Goal: Complete application form: Complete application form

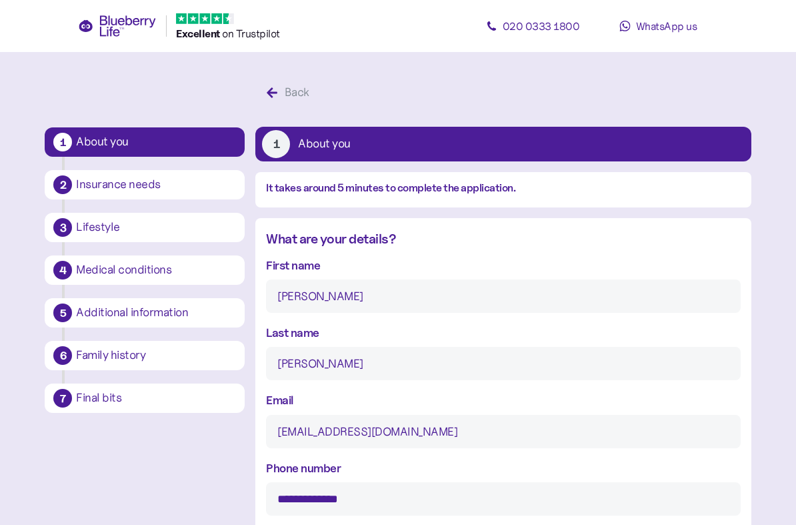
scroll to position [1328, 0]
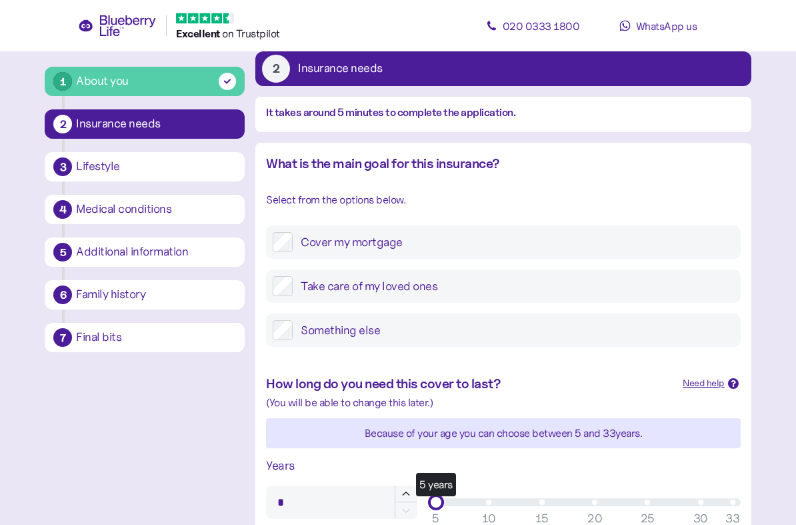
scroll to position [106, 0]
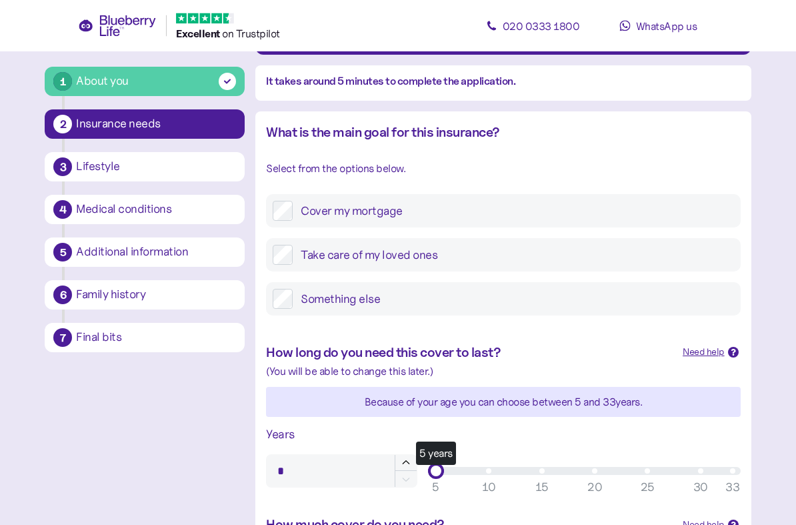
click at [512, 260] on label "Take care of my loved ones" at bounding box center [513, 255] width 441 height 20
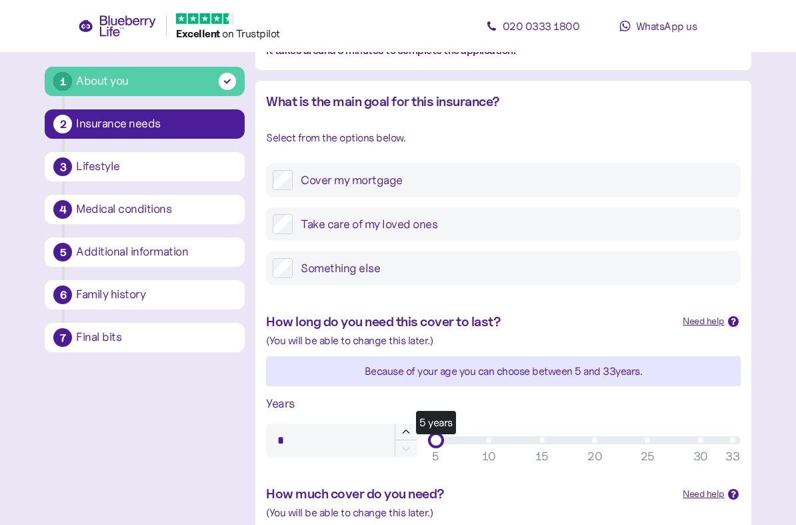
scroll to position [317, 0]
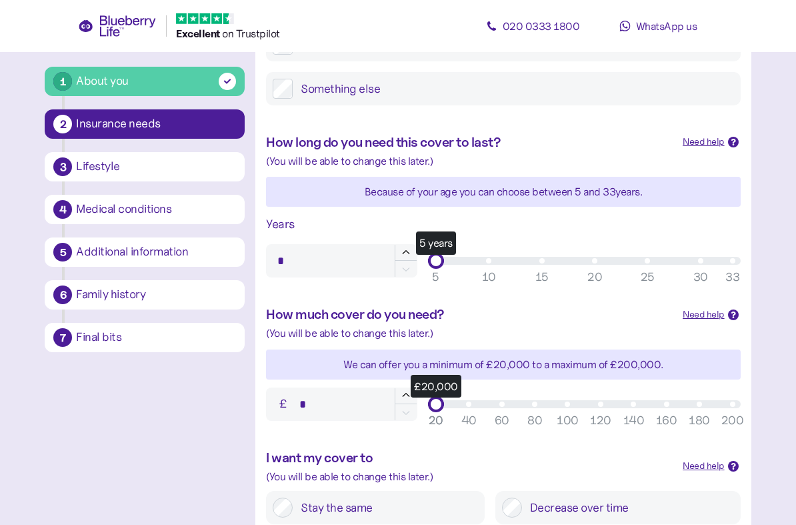
type input "**"
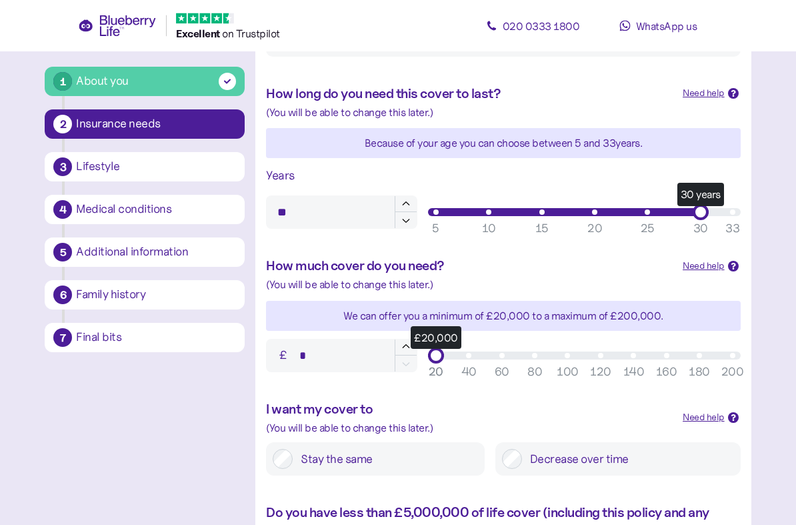
scroll to position [385, 0]
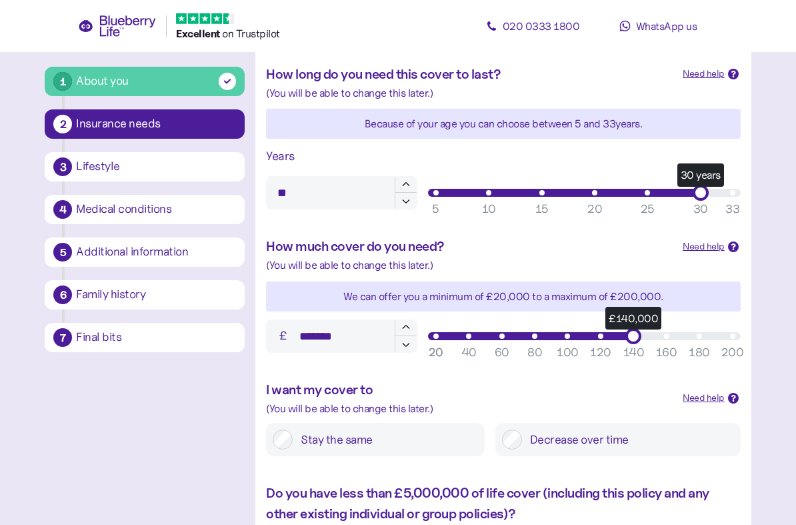
click at [632, 337] on div "£140,000" at bounding box center [634, 336] width 16 height 16
type input "*******"
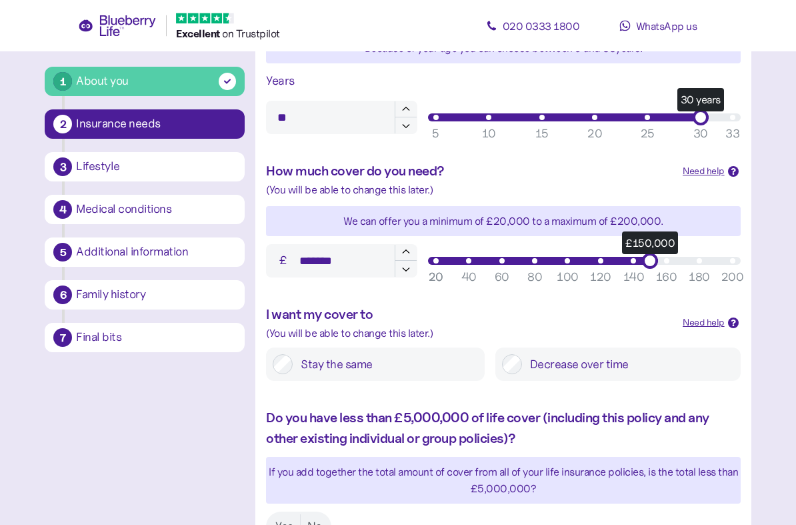
scroll to position [462, 0]
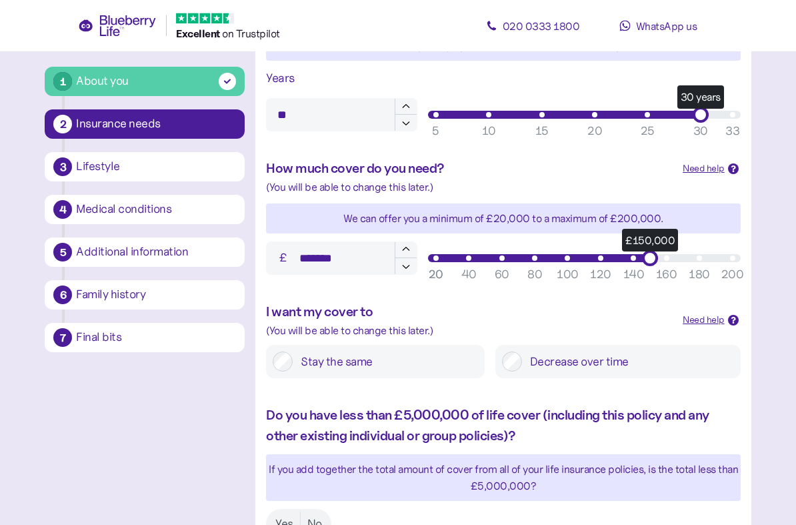
click at [413, 366] on label "Stay the same" at bounding box center [385, 362] width 185 height 20
click at [610, 359] on label "Decrease over time" at bounding box center [628, 361] width 212 height 20
click at [403, 355] on label "Stay the same" at bounding box center [385, 361] width 185 height 20
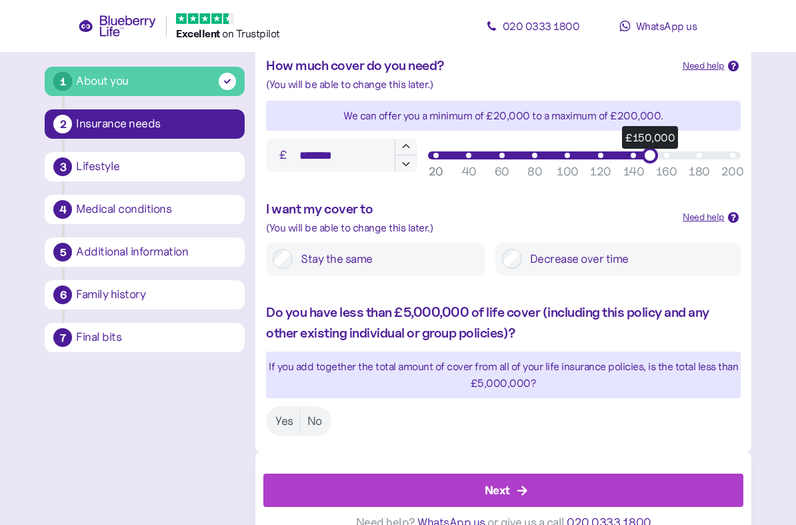
scroll to position [581, 0]
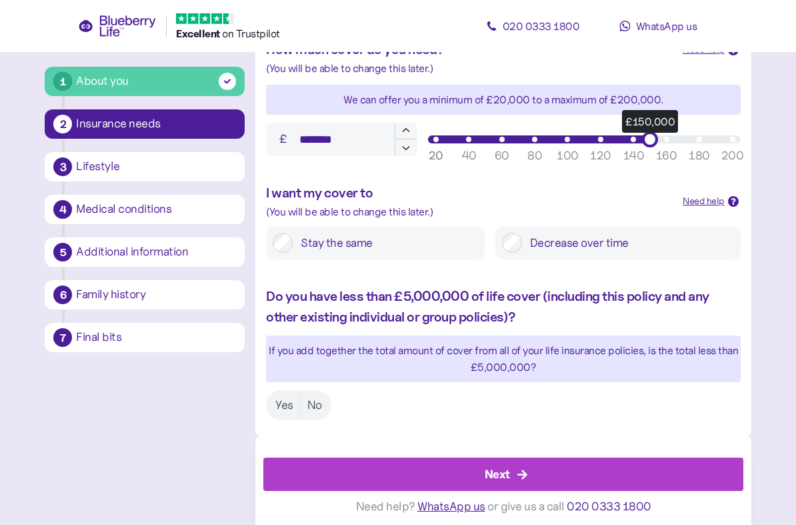
click at [285, 393] on label "Yes" at bounding box center [284, 405] width 31 height 25
click at [566, 465] on div "Next" at bounding box center [505, 474] width 449 height 32
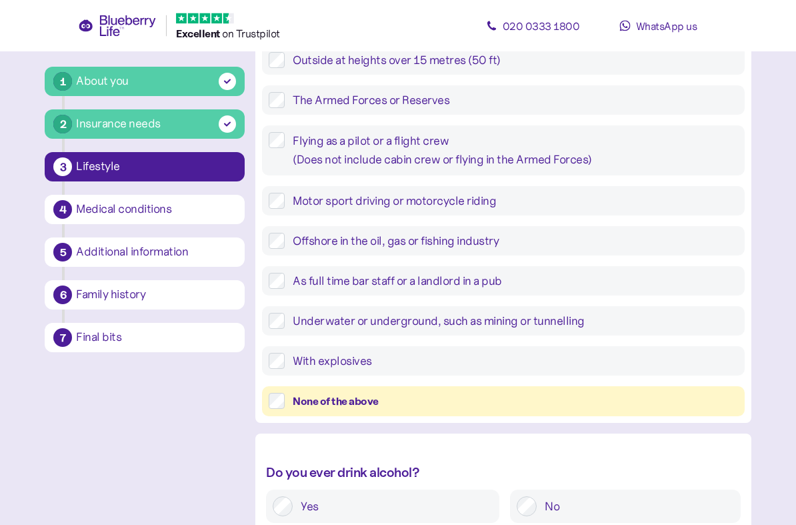
scroll to position [261, 0]
click at [614, 402] on div "None of the above" at bounding box center [515, 401] width 445 height 17
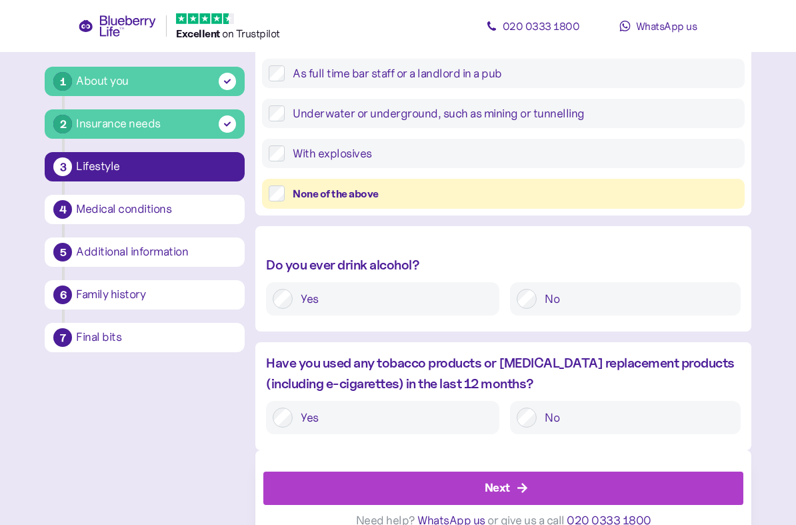
scroll to position [475, 0]
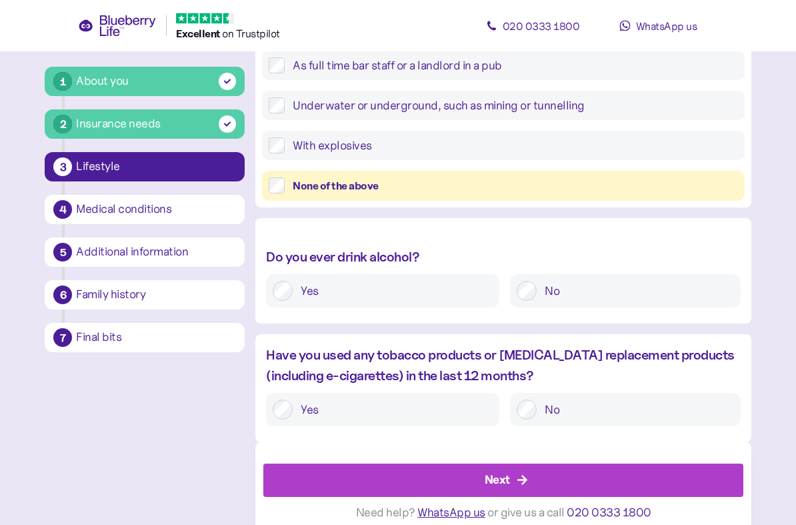
click at [383, 289] on label "Yes" at bounding box center [393, 291] width 200 height 20
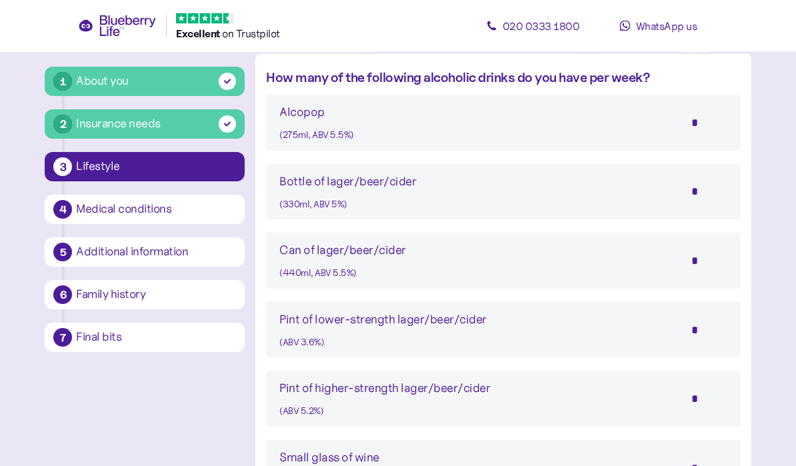
scroll to position [746, 0]
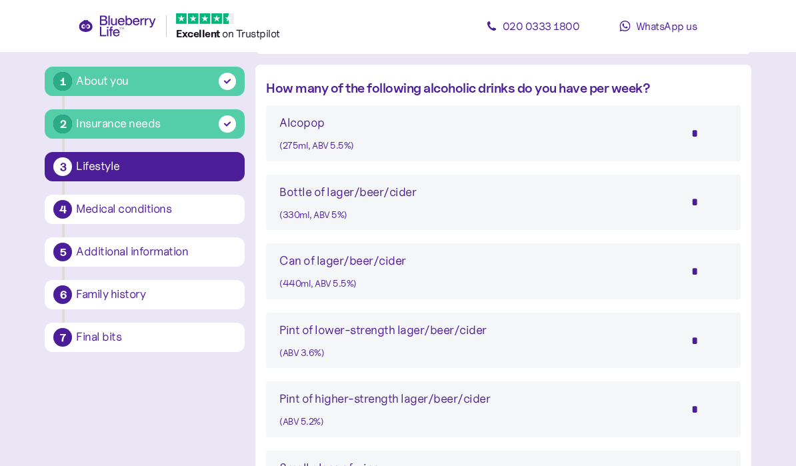
click at [709, 197] on input "*" at bounding box center [704, 201] width 47 height 33
type input "*"
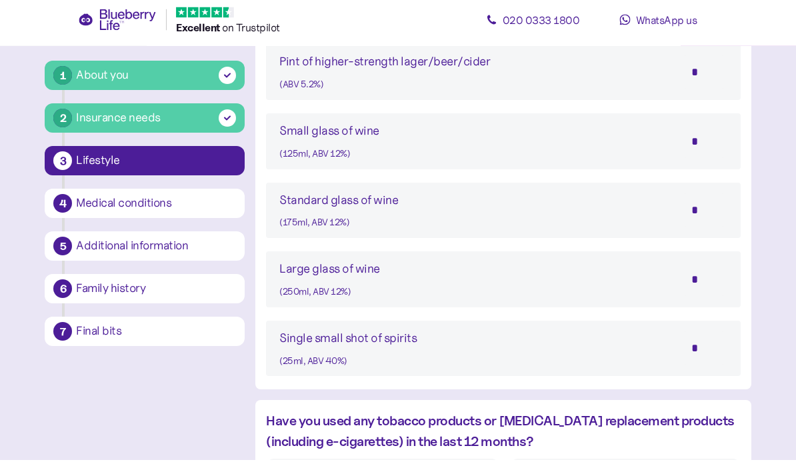
scroll to position [1064, 0]
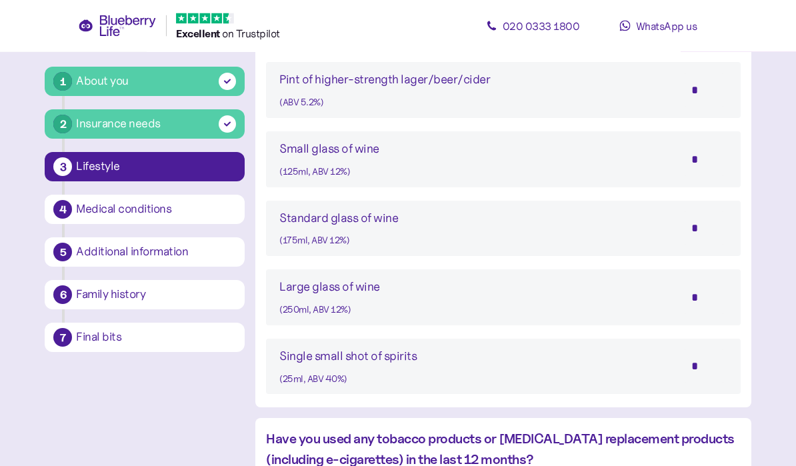
type input "*"
click at [722, 152] on input "*" at bounding box center [704, 159] width 47 height 33
click at [712, 233] on input "*" at bounding box center [704, 228] width 47 height 33
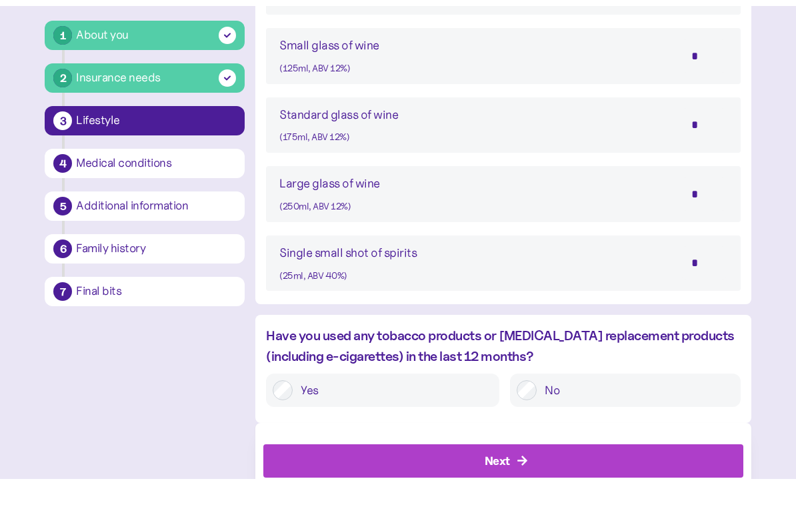
scroll to position [1125, 0]
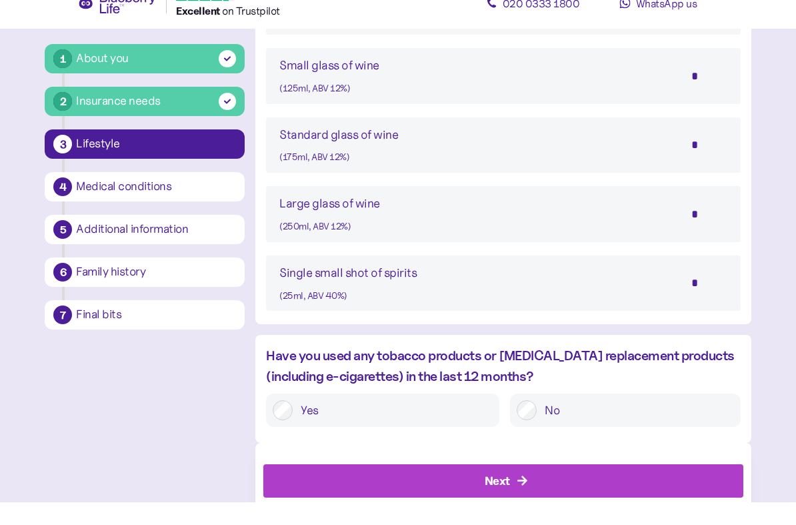
type input "*"
click at [634, 423] on label "No" at bounding box center [635, 433] width 197 height 20
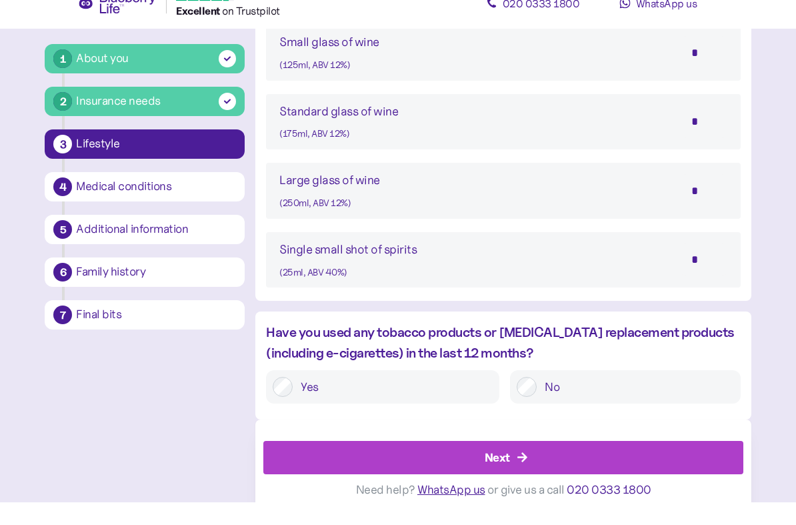
click at [557, 467] on div "Next" at bounding box center [505, 481] width 449 height 32
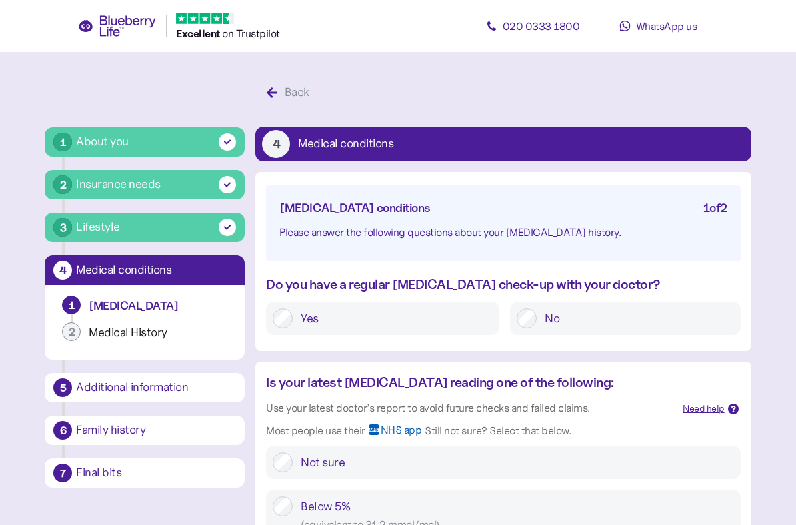
click at [411, 323] on label "Yes" at bounding box center [393, 318] width 200 height 20
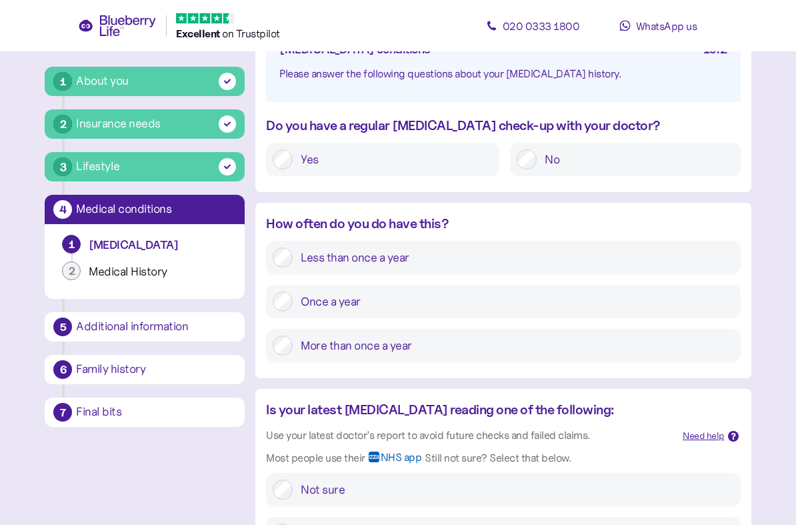
scroll to position [166, 0]
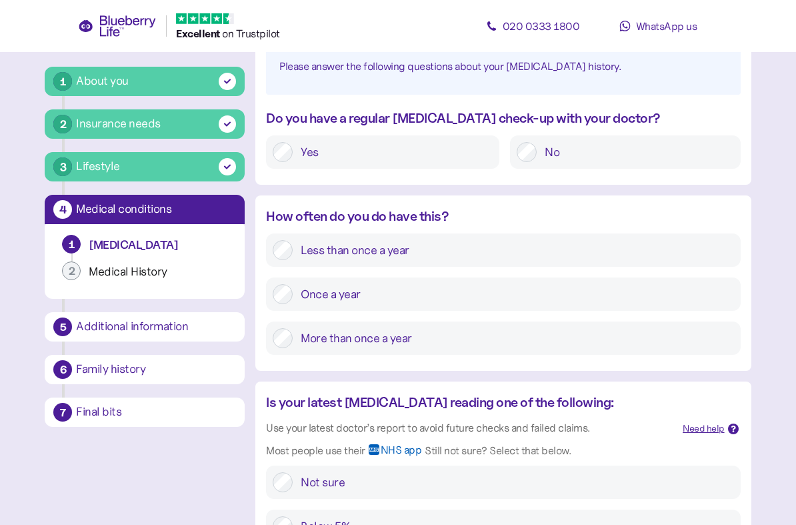
click at [477, 296] on label "Once a year" at bounding box center [513, 294] width 441 height 20
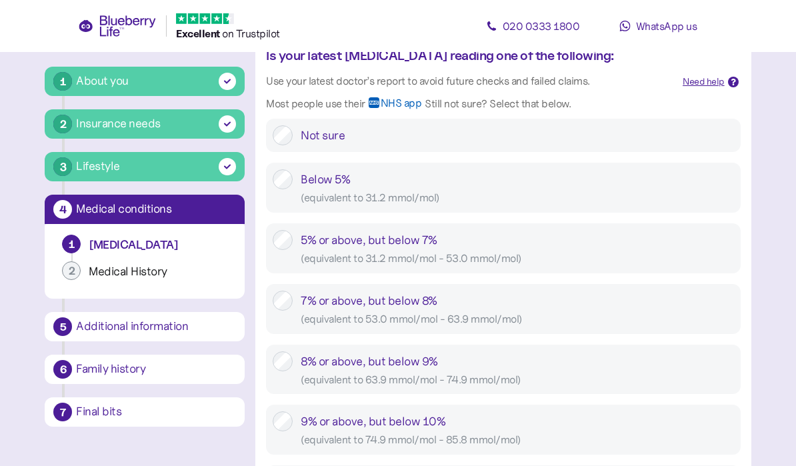
scroll to position [511, 0]
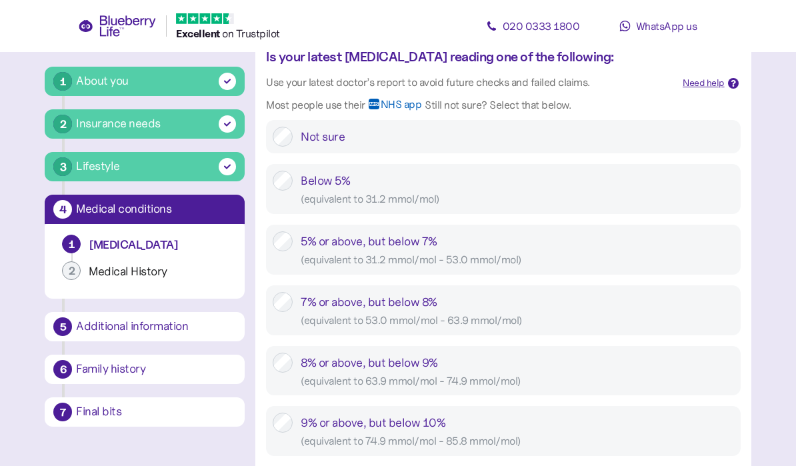
click at [573, 312] on div "( equivalent to 53.0 mmol/mol - 63.9 mmol/mol )" at bounding box center [517, 320] width 433 height 17
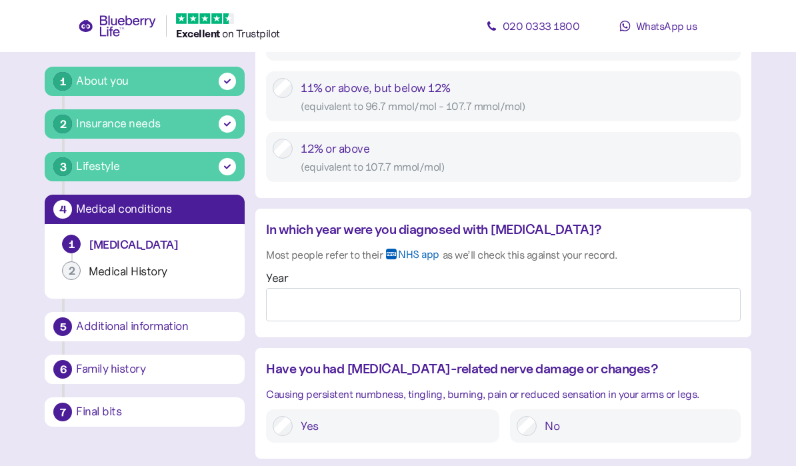
scroll to position [967, 0]
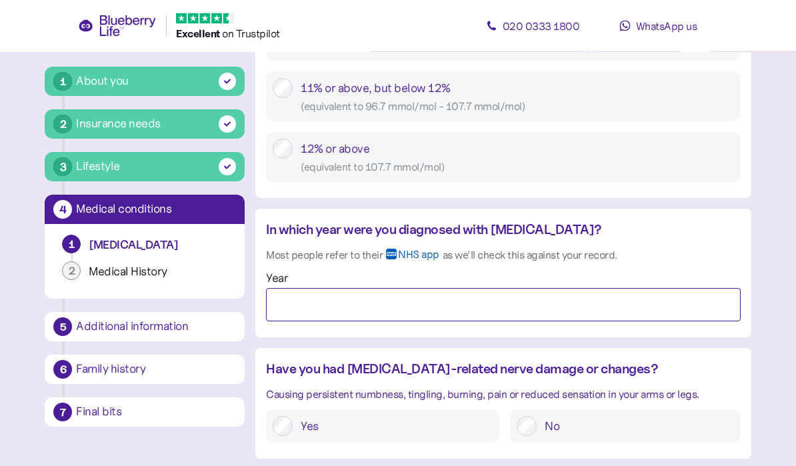
click at [479, 307] on input "Year" at bounding box center [503, 305] width 474 height 33
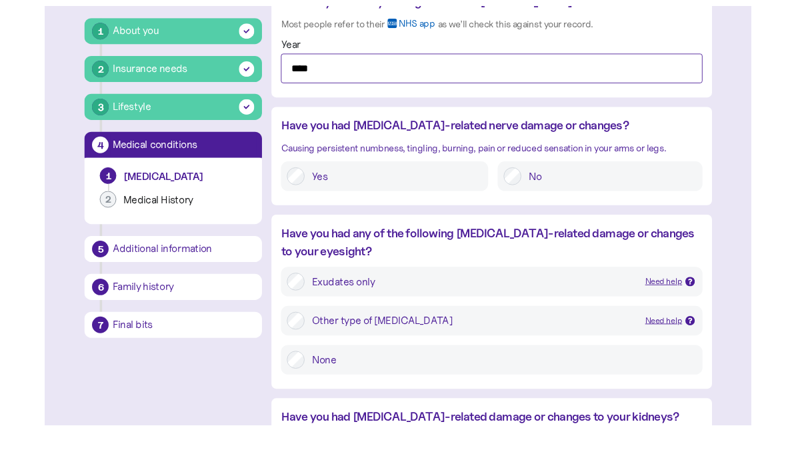
scroll to position [1186, 0]
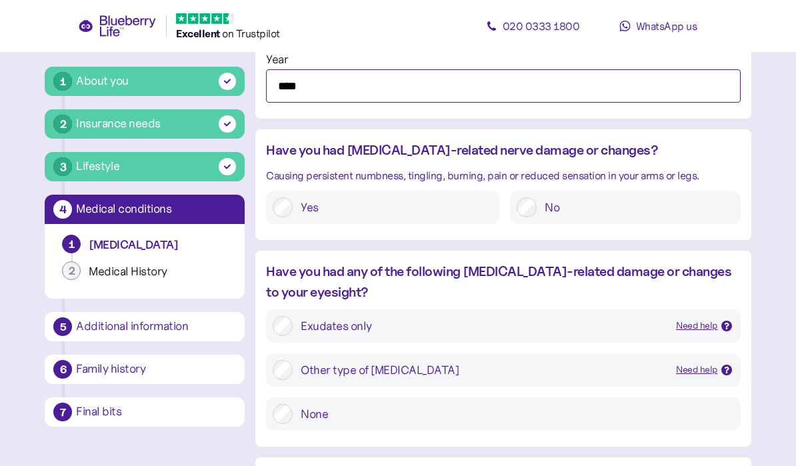
type input "****"
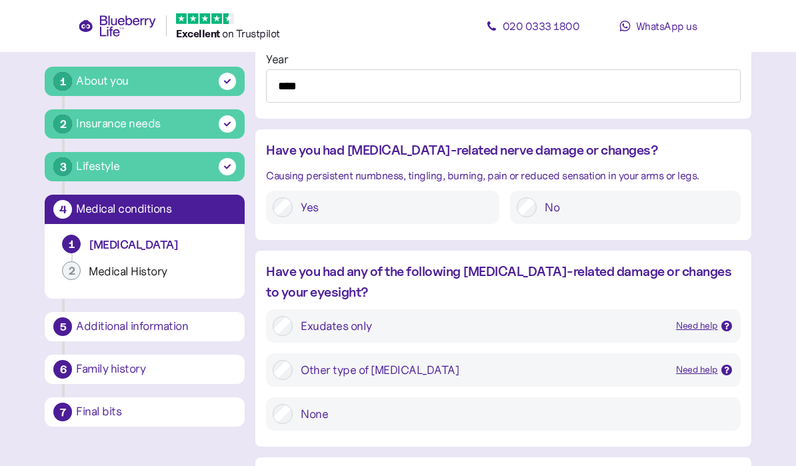
click at [602, 207] on label "No" at bounding box center [635, 207] width 197 height 20
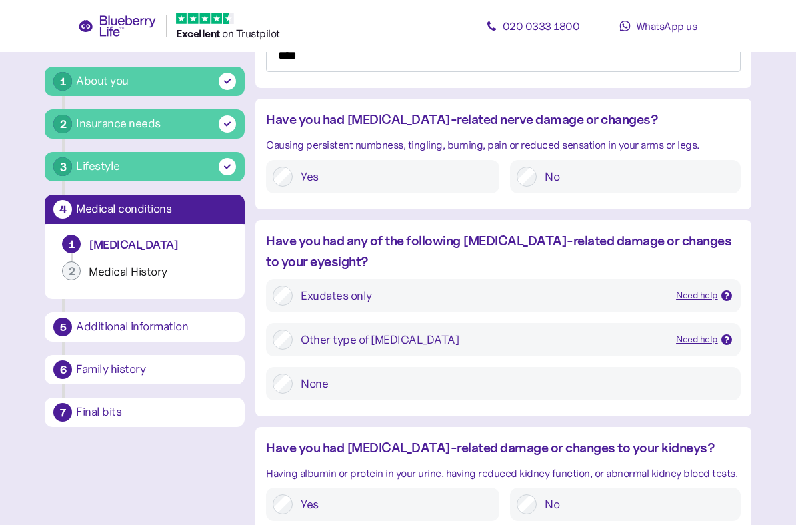
scroll to position [1250, 0]
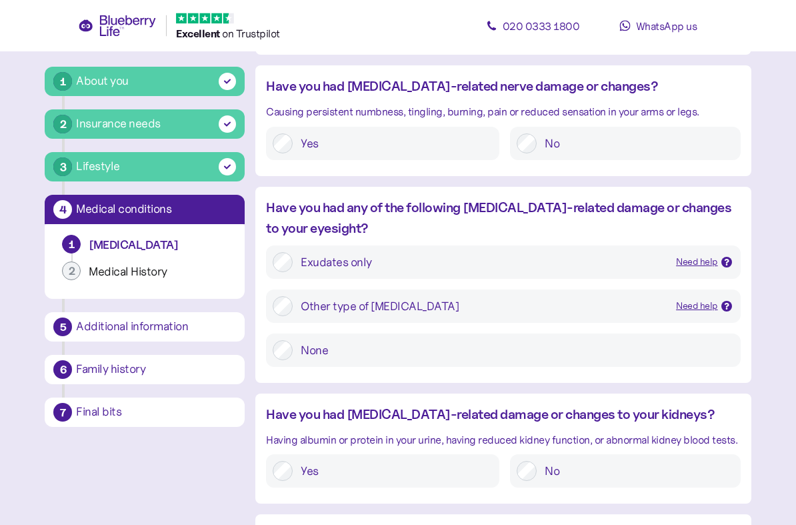
click at [611, 349] on label "None" at bounding box center [513, 351] width 441 height 20
click at [726, 260] on div "Need help" at bounding box center [704, 262] width 56 height 15
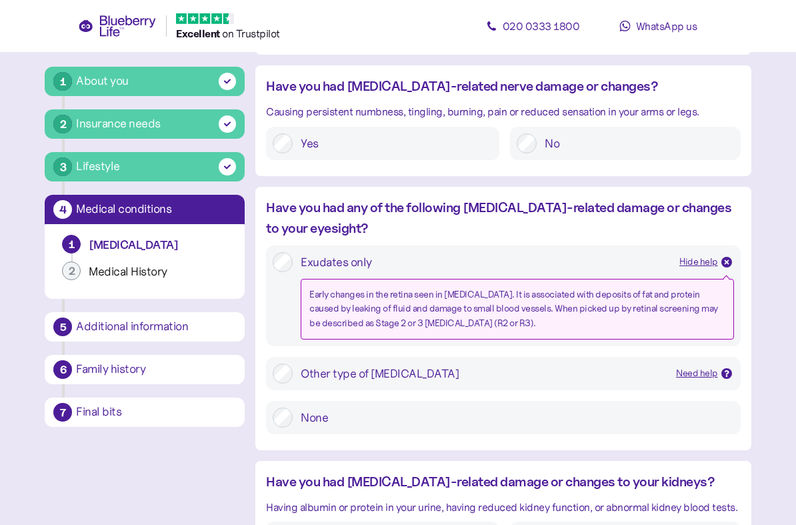
click at [728, 259] on icon at bounding box center [727, 262] width 7 height 7
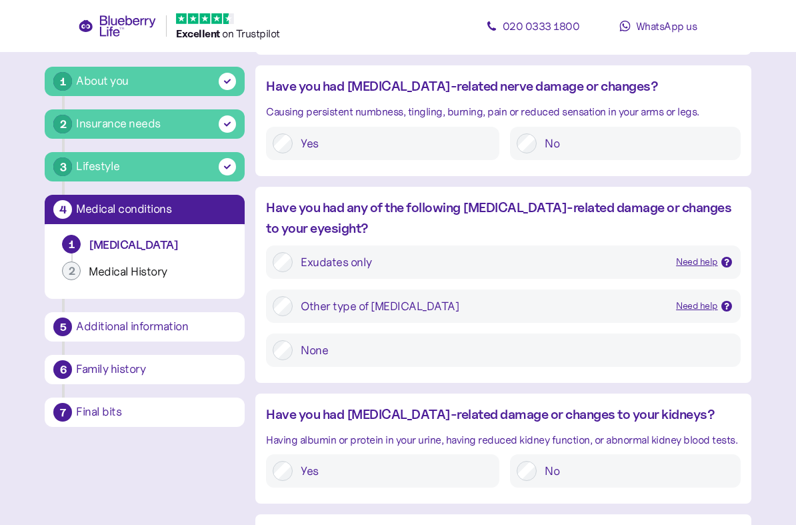
click at [720, 299] on div "Need help" at bounding box center [704, 306] width 56 height 15
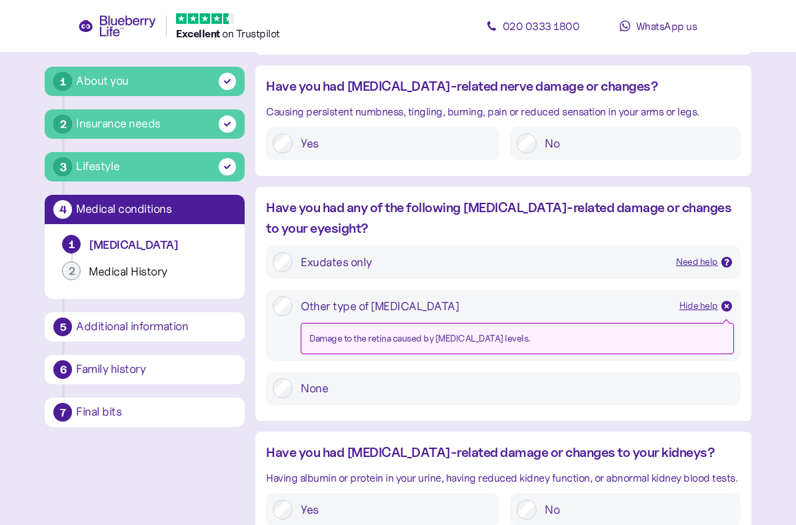
click at [728, 302] on div at bounding box center [727, 306] width 11 height 11
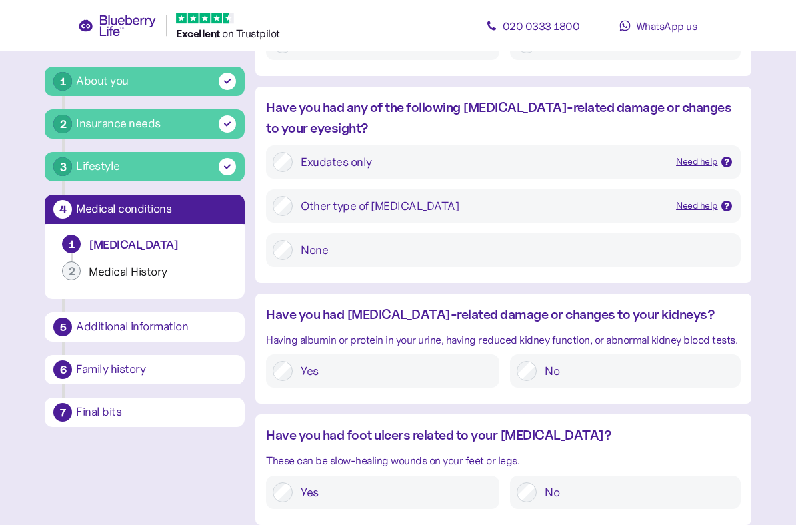
scroll to position [1406, 0]
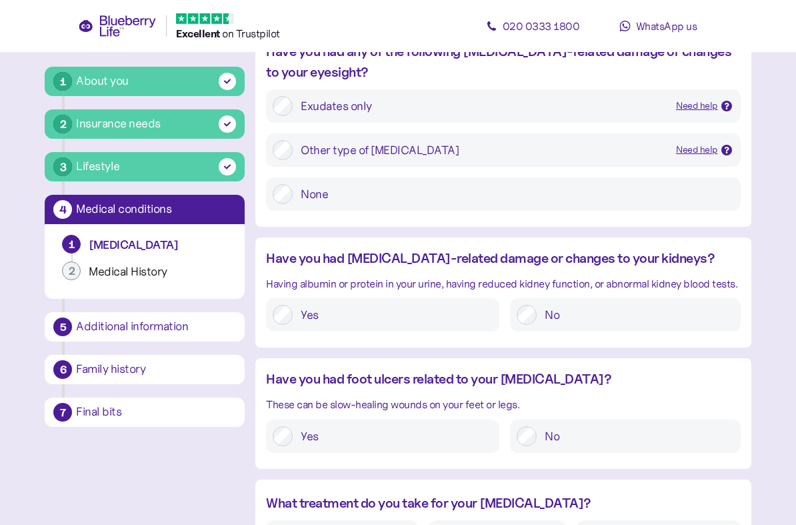
click at [646, 309] on label "No" at bounding box center [635, 315] width 197 height 20
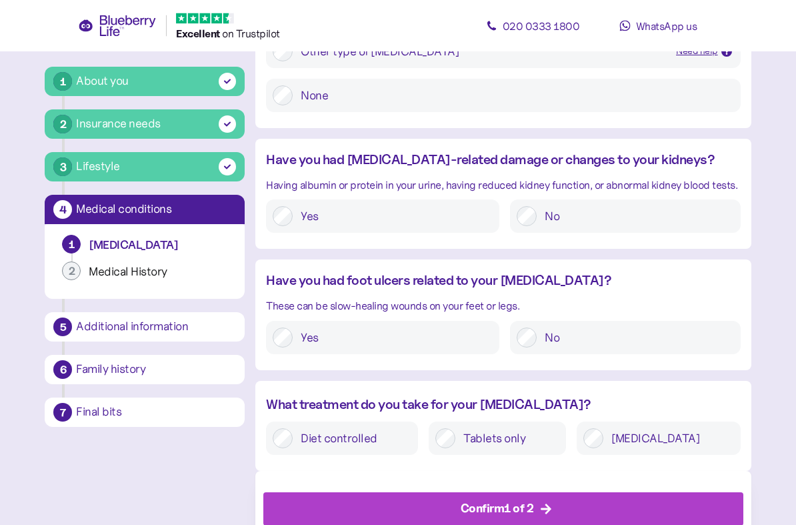
scroll to position [1505, 0]
click at [650, 327] on label "No" at bounding box center [635, 337] width 197 height 20
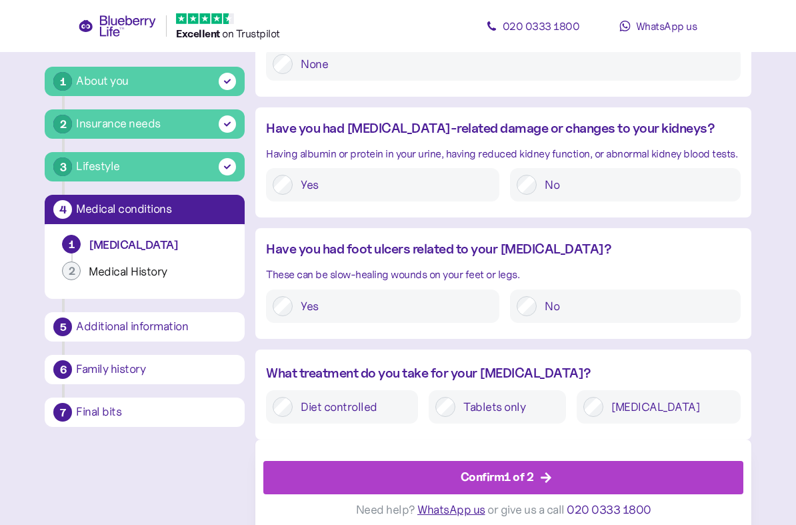
click at [540, 407] on label "Tablets only" at bounding box center [507, 407] width 104 height 20
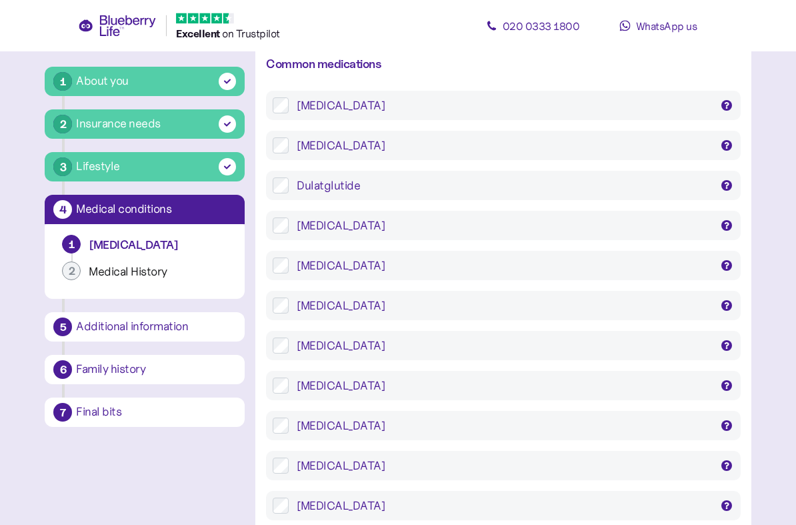
scroll to position [2091, 0]
click at [567, 419] on div "[MEDICAL_DATA]" at bounding box center [503, 425] width 413 height 16
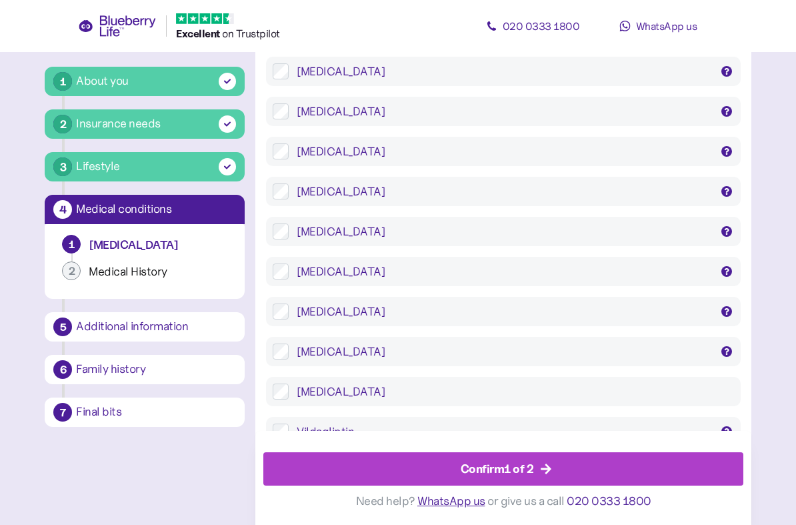
scroll to position [2660, 0]
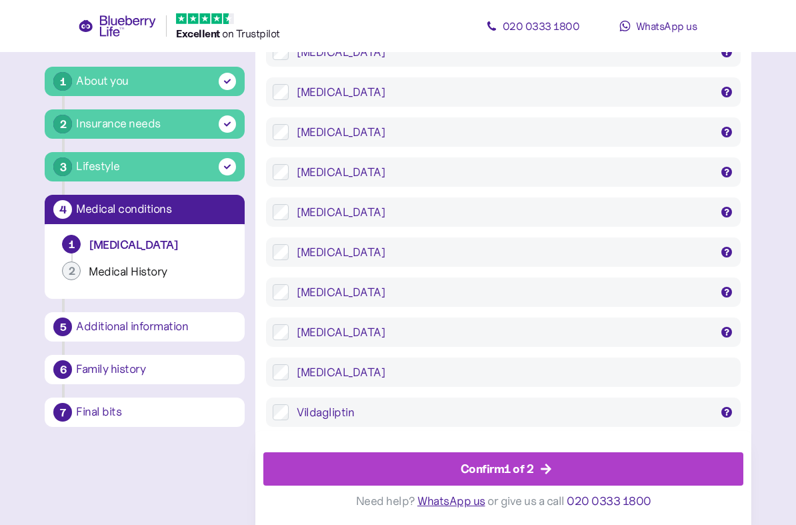
click at [559, 465] on div "Confirm 1 of 2" at bounding box center [505, 469] width 449 height 32
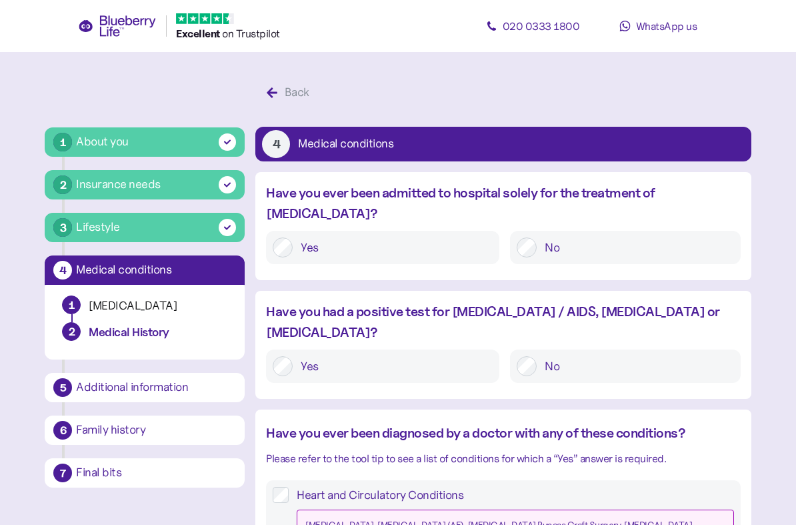
click at [643, 237] on label "No" at bounding box center [635, 247] width 197 height 20
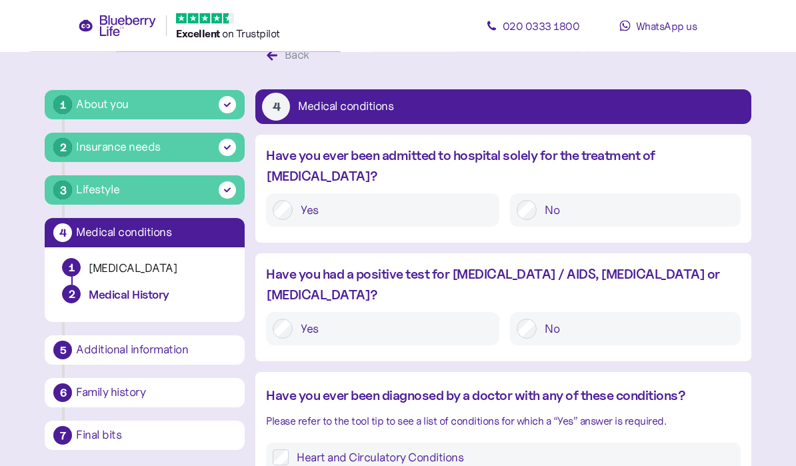
click at [630, 319] on label "No" at bounding box center [635, 329] width 197 height 20
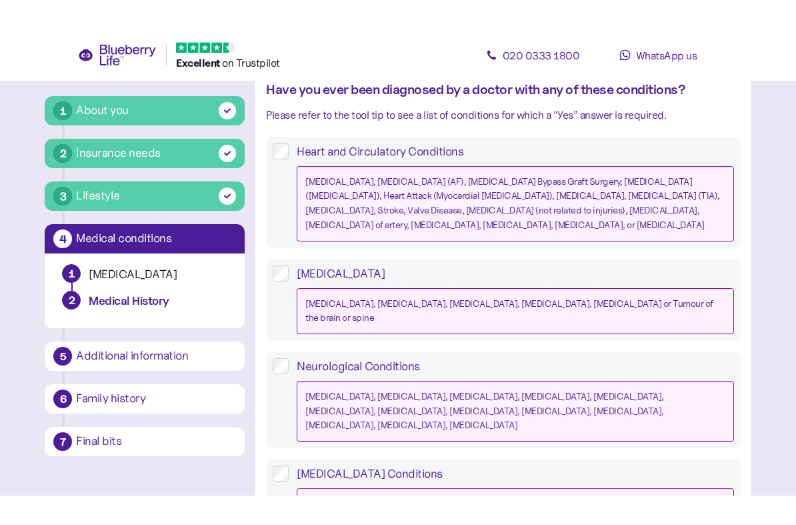
scroll to position [407, 0]
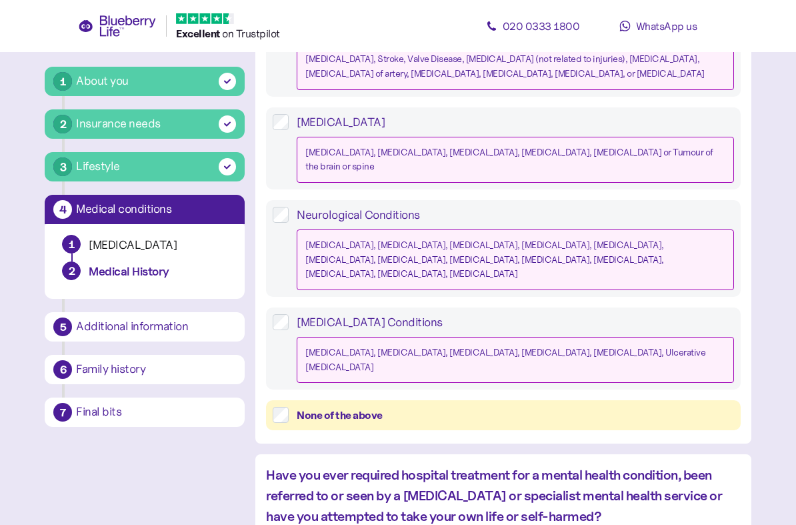
click at [581, 407] on div "None of the above" at bounding box center [515, 415] width 437 height 17
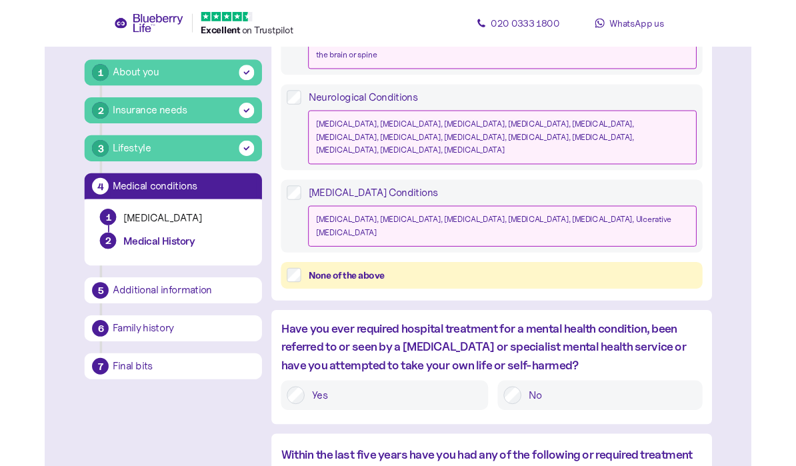
scroll to position [595, 0]
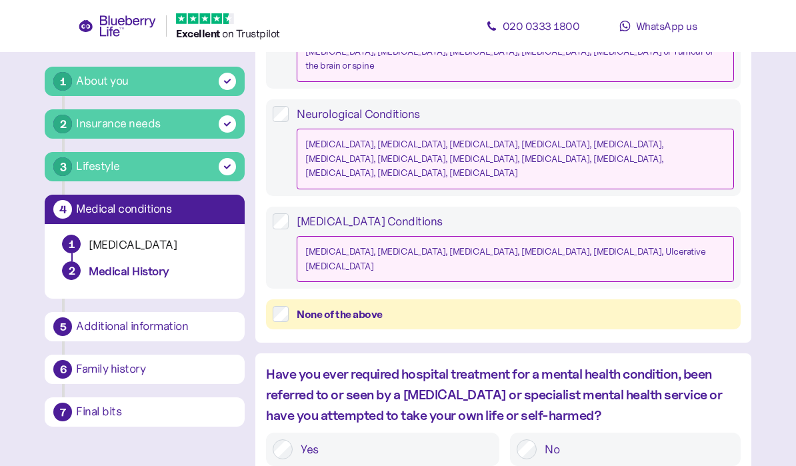
click at [572, 439] on label "No" at bounding box center [635, 449] width 197 height 20
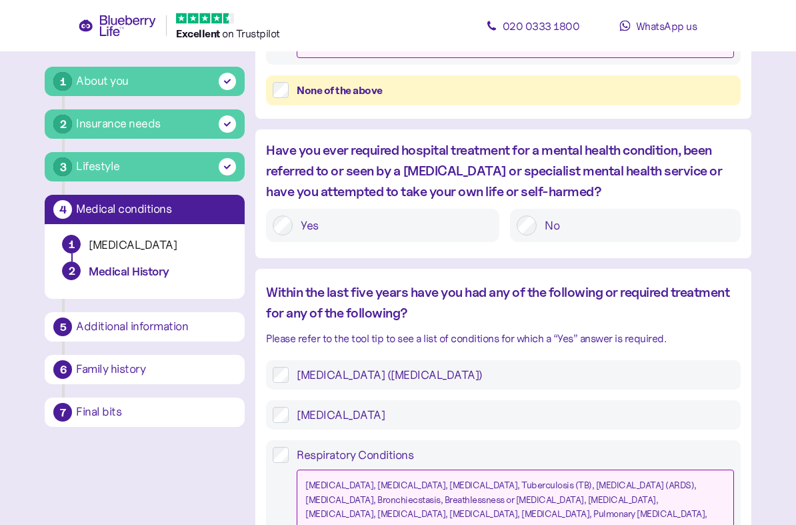
scroll to position [867, 0]
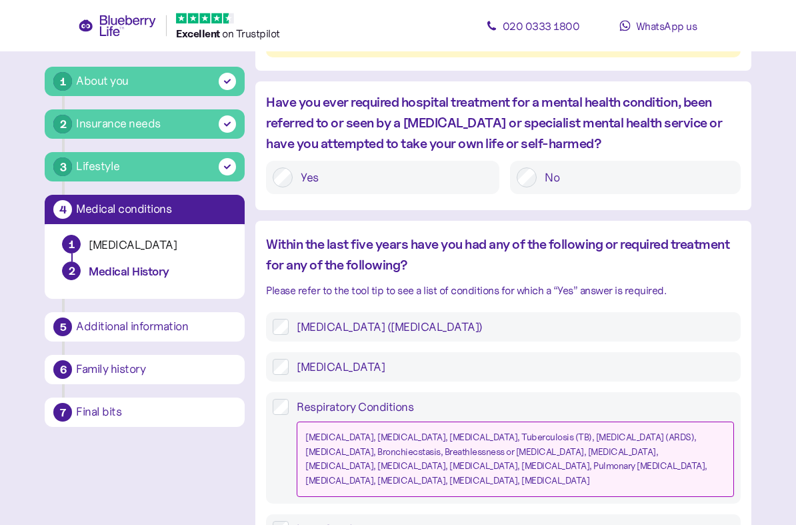
click at [383, 359] on label "[MEDICAL_DATA]" at bounding box center [511, 367] width 445 height 16
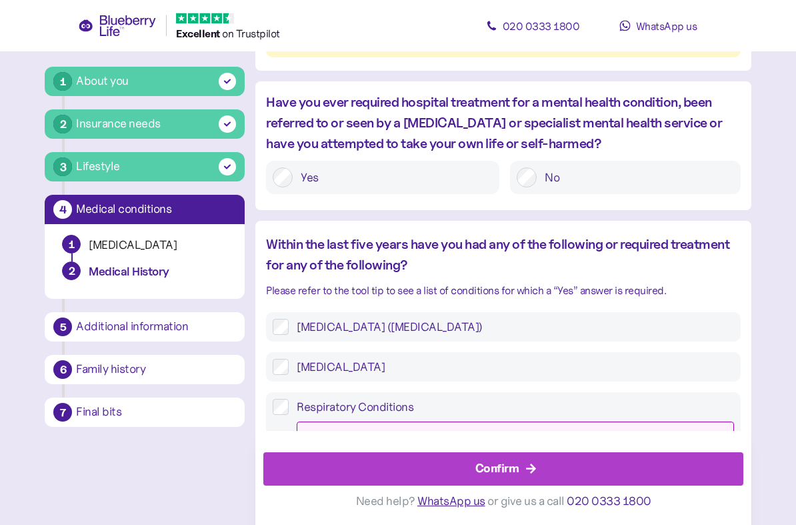
scroll to position [868, 0]
click at [603, 319] on label "[MEDICAL_DATA] ([MEDICAL_DATA])" at bounding box center [511, 327] width 445 height 16
click at [523, 473] on div "Confirm" at bounding box center [505, 469] width 449 height 32
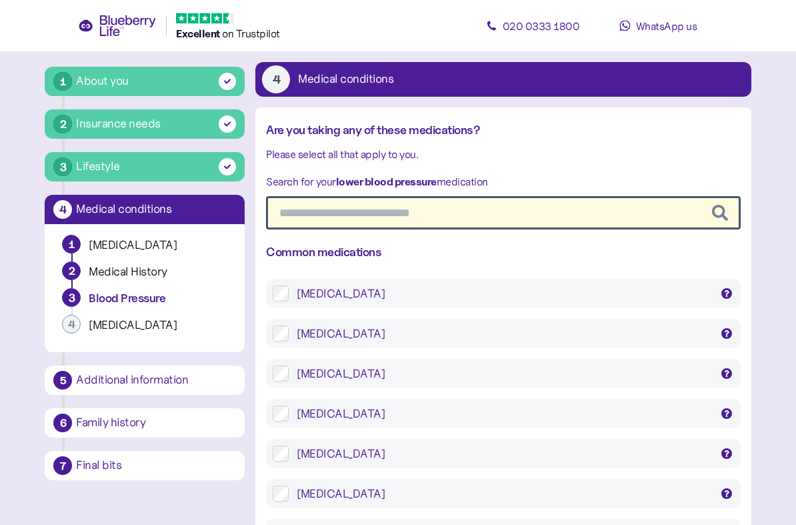
scroll to position [65, 0]
click at [576, 290] on div "[MEDICAL_DATA]" at bounding box center [503, 293] width 413 height 16
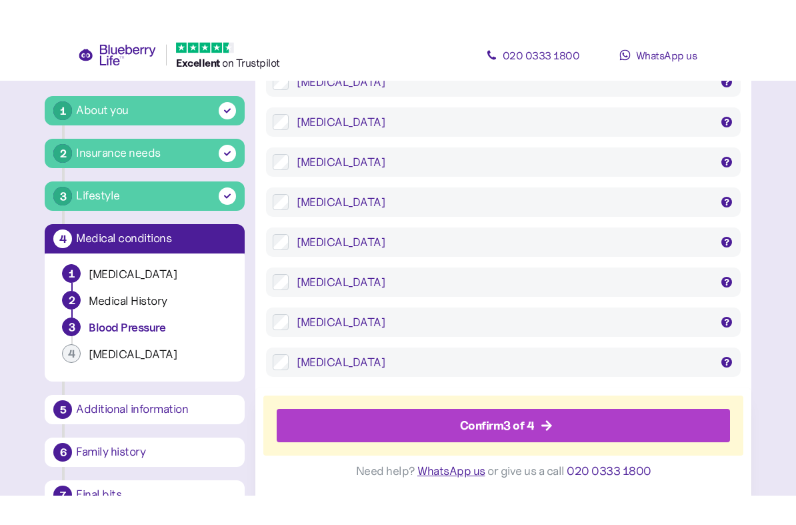
scroll to position [625, 0]
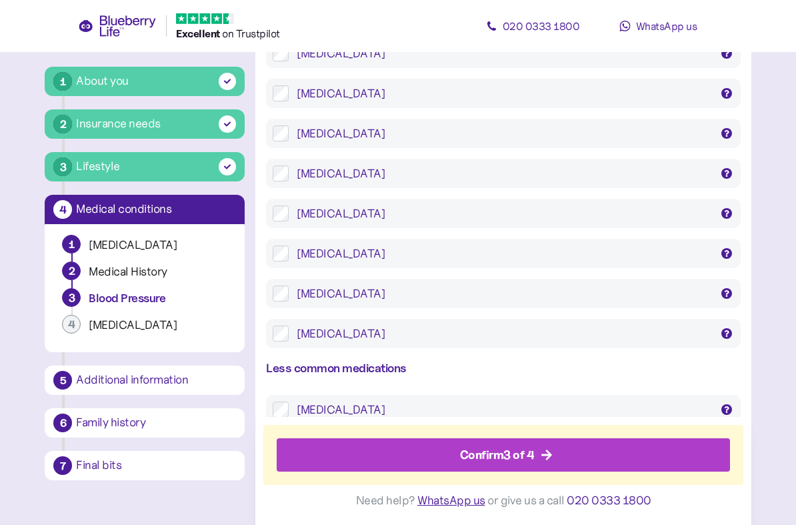
click at [556, 445] on div "Confirm 3 of 4" at bounding box center [506, 455] width 423 height 32
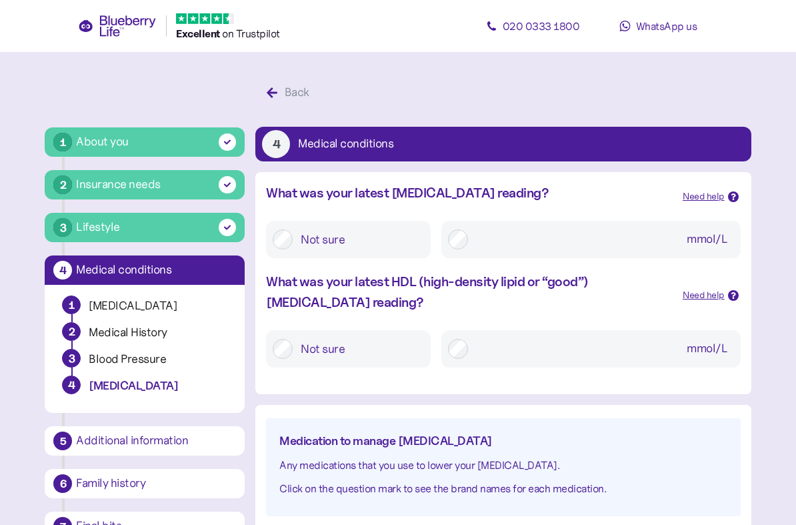
click at [560, 246] on input "mmol/L" at bounding box center [605, 239] width 258 height 24
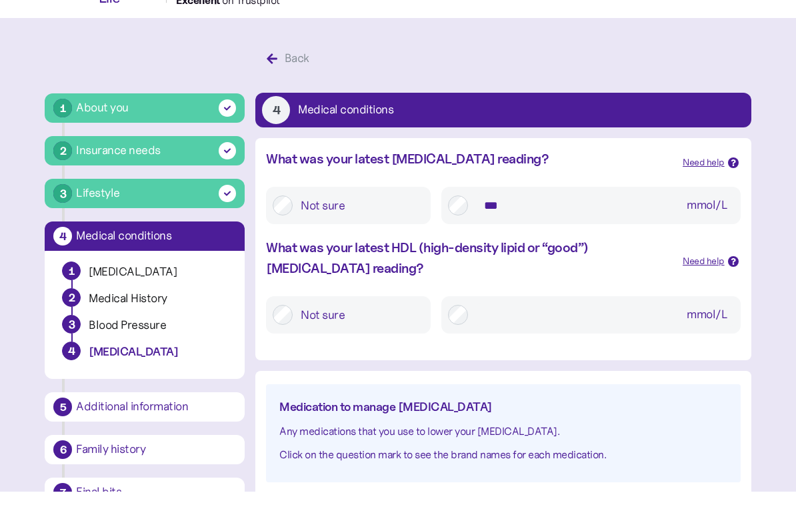
type input "***"
click at [368, 337] on label "Not sure" at bounding box center [358, 349] width 131 height 24
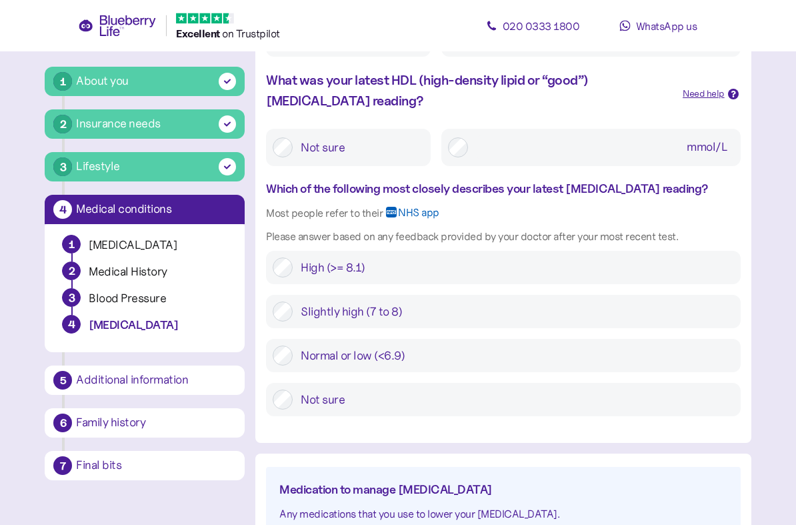
scroll to position [201, 0]
click at [557, 359] on label "Normal or low (<6.9)" at bounding box center [513, 356] width 441 height 20
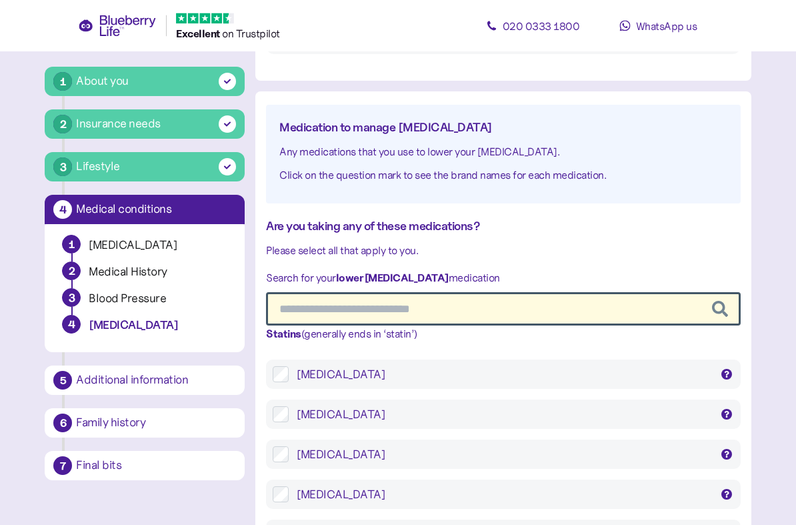
scroll to position [563, 0]
click at [565, 366] on div "[MEDICAL_DATA]" at bounding box center [503, 374] width 413 height 16
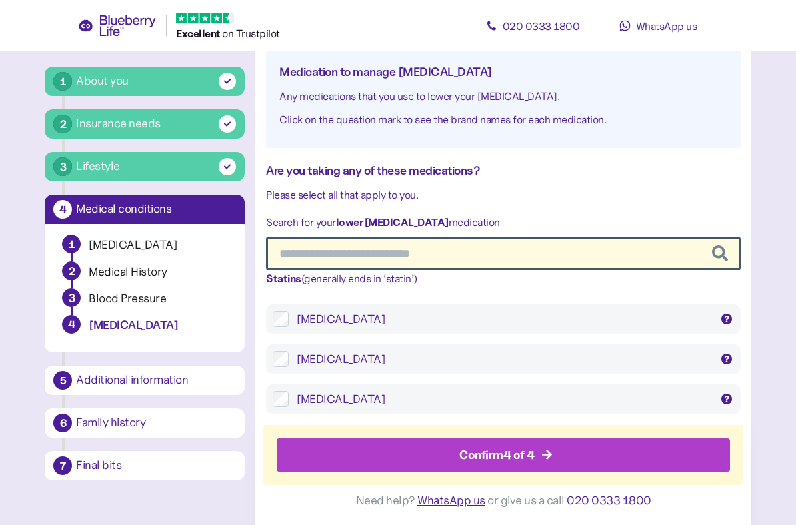
scroll to position [619, 0]
click at [558, 451] on div "Confirm 4 of 4" at bounding box center [506, 455] width 423 height 32
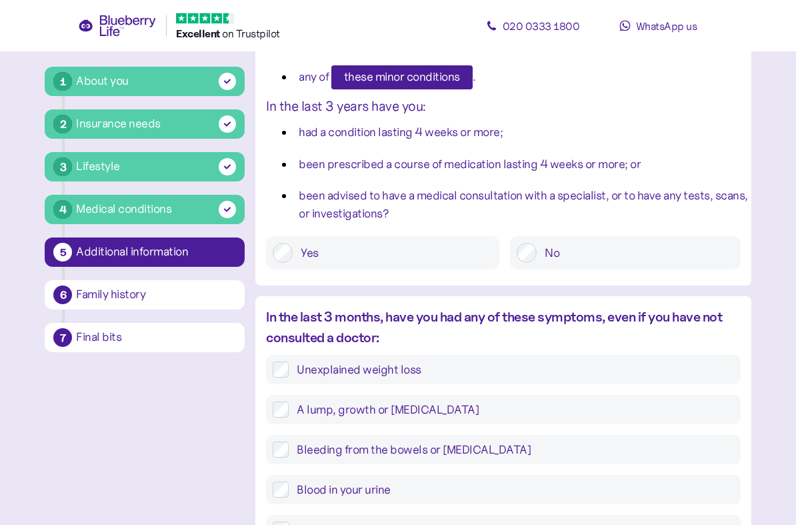
scroll to position [197, 0]
click at [411, 262] on label "Yes" at bounding box center [393, 253] width 200 height 20
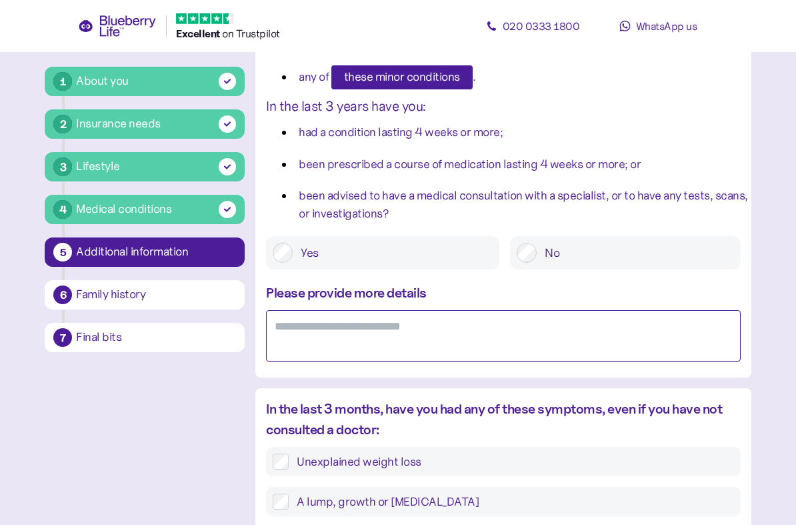
click at [451, 337] on textarea at bounding box center [503, 335] width 474 height 51
click at [372, 327] on textarea "**********" at bounding box center [503, 335] width 474 height 51
click at [273, 326] on textarea "**********" at bounding box center [503, 335] width 474 height 51
click at [586, 327] on textarea "**********" at bounding box center [503, 335] width 474 height 51
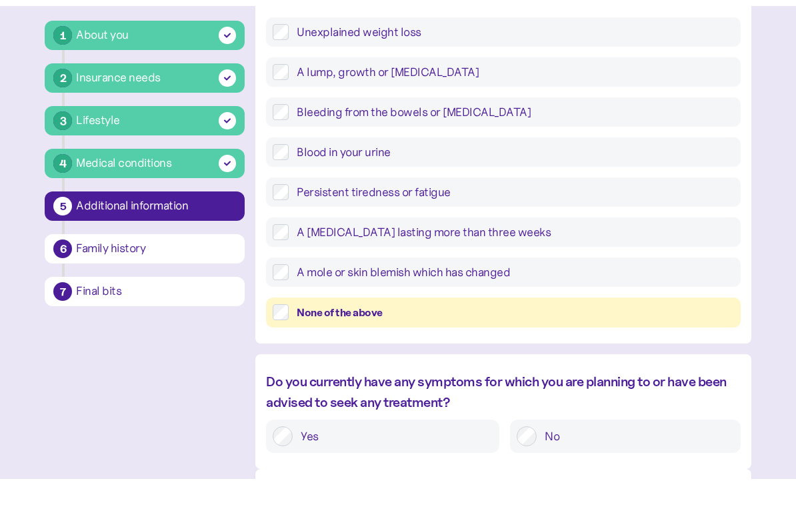
scroll to position [581, 0]
type textarea "**********"
click at [626, 349] on div "None of the above" at bounding box center [515, 357] width 437 height 17
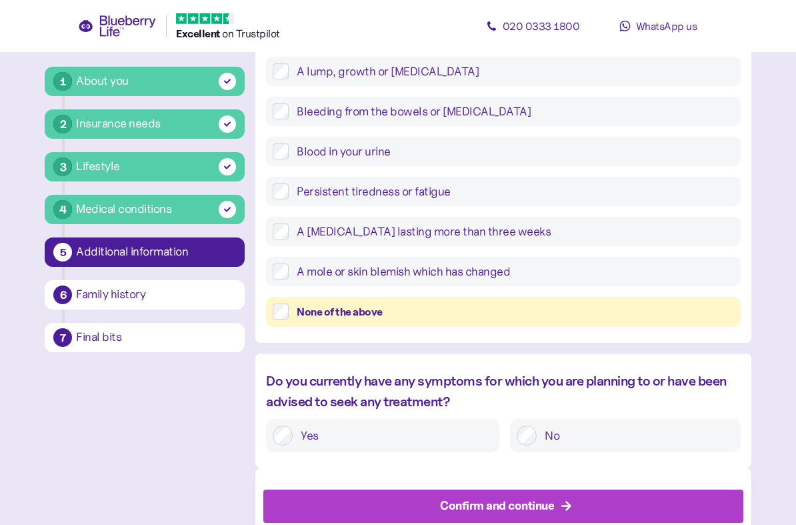
scroll to position [663, 0]
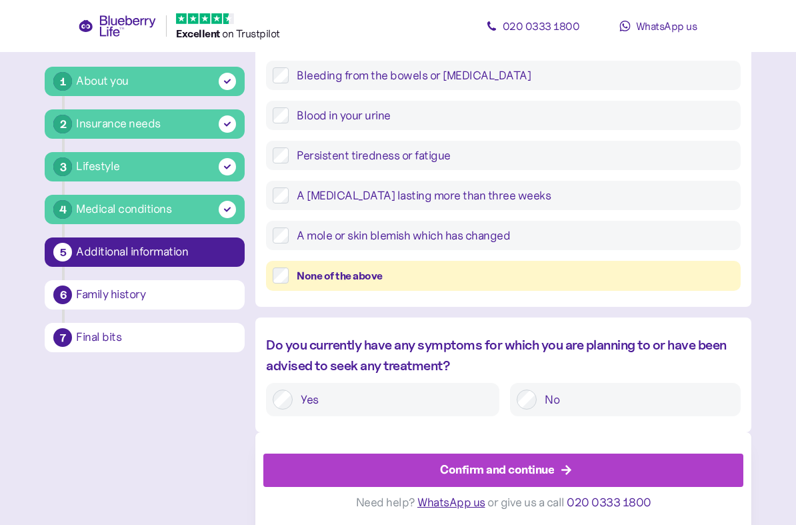
click at [604, 403] on label "No" at bounding box center [635, 399] width 197 height 20
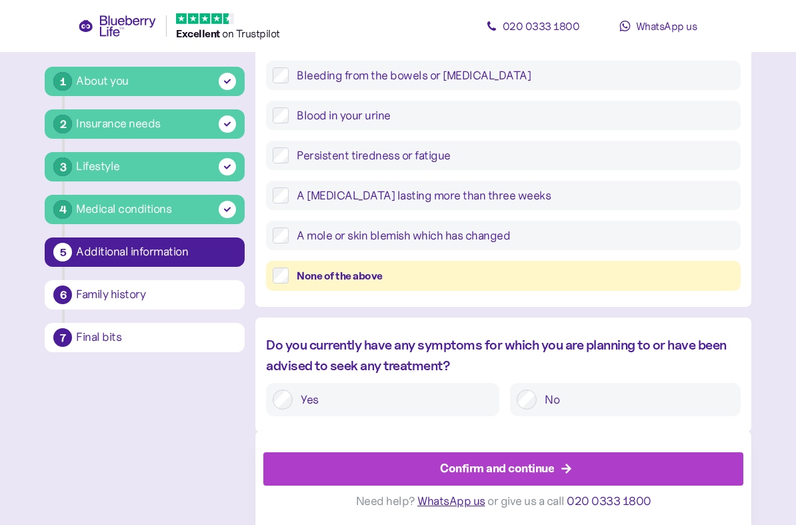
click at [554, 468] on div "Confirm and continue" at bounding box center [505, 469] width 449 height 32
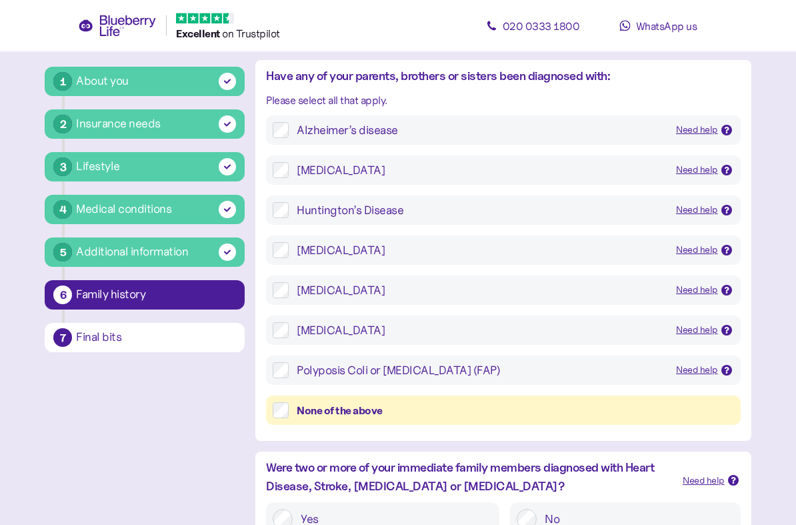
scroll to position [112, 0]
click at [518, 414] on div "None of the above" at bounding box center [515, 410] width 437 height 17
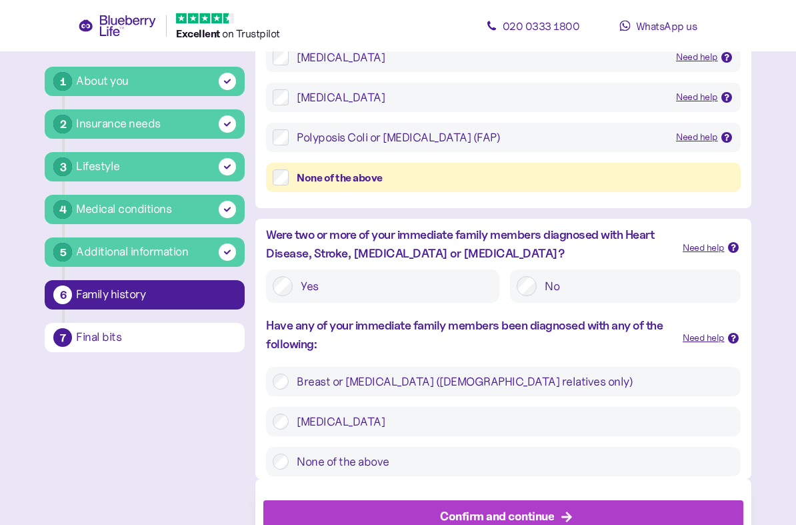
scroll to position [357, 0]
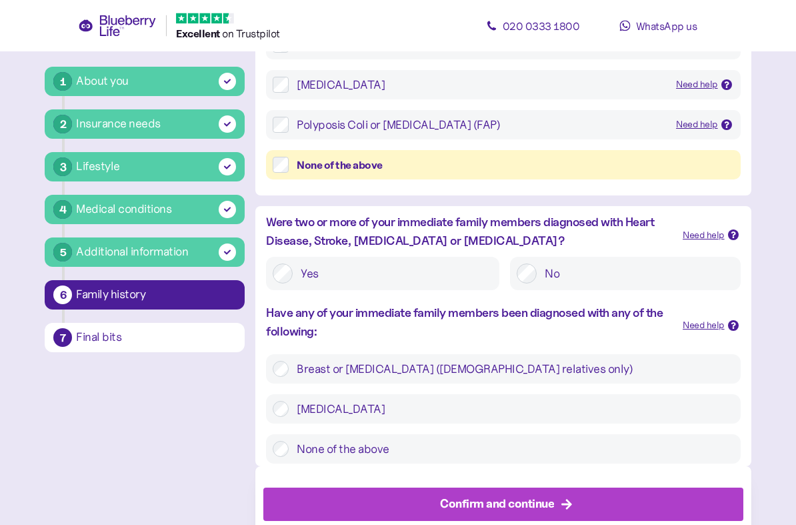
click at [624, 279] on label "No" at bounding box center [635, 274] width 197 height 20
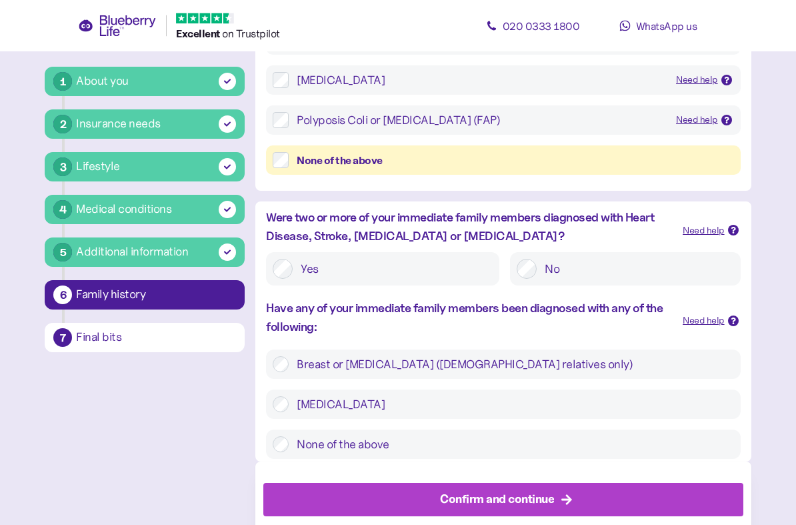
scroll to position [389, 0]
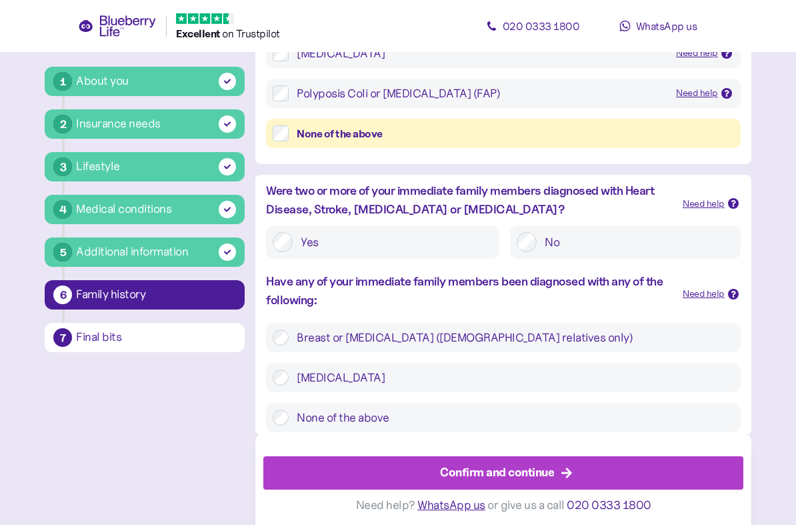
click at [536, 413] on label "None of the above" at bounding box center [511, 417] width 445 height 16
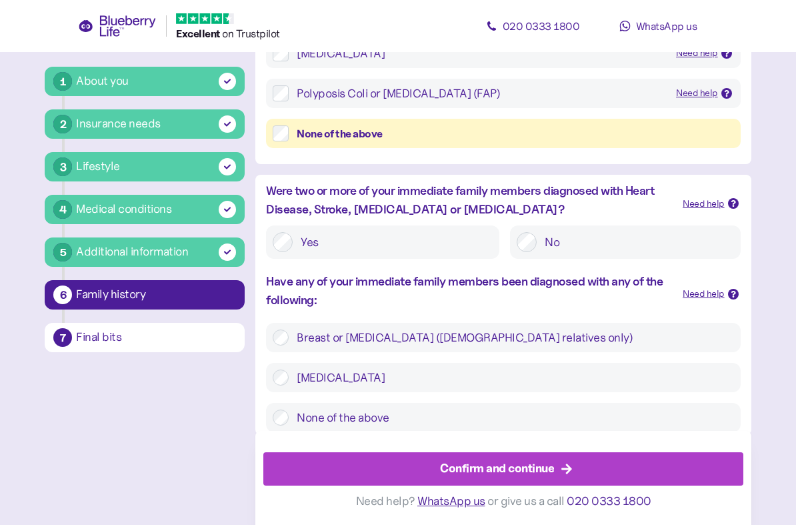
click at [551, 465] on div "Confirm and continue" at bounding box center [497, 468] width 114 height 18
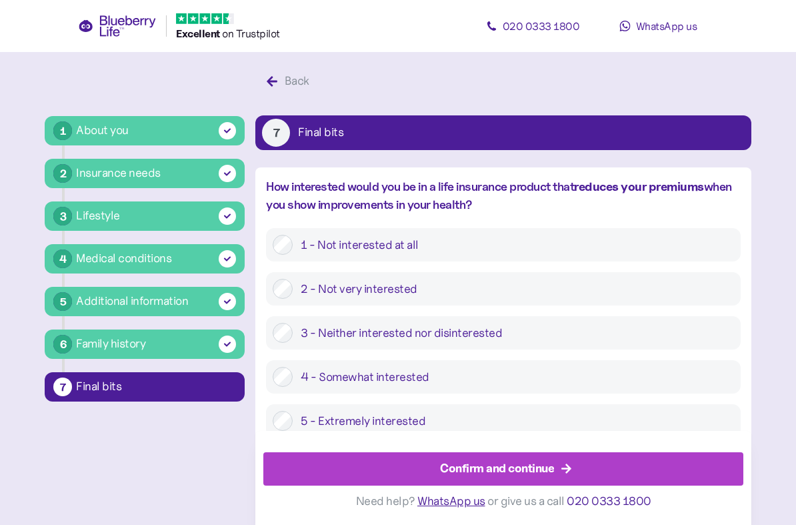
scroll to position [40, 0]
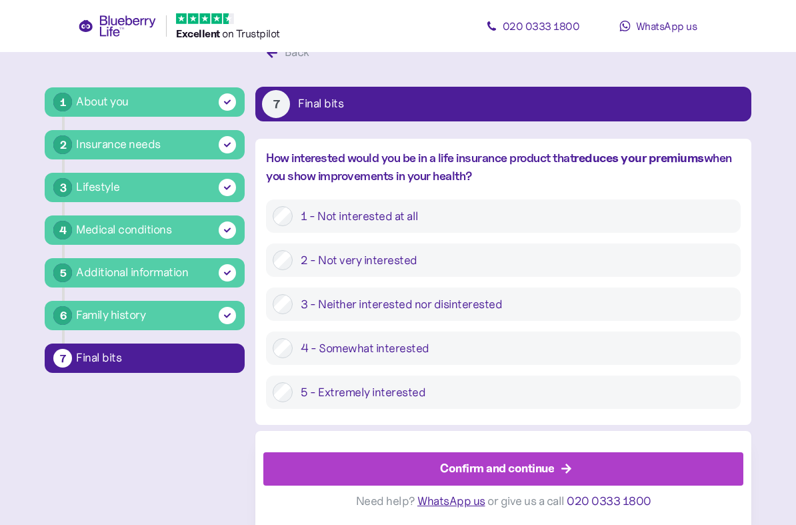
click at [553, 387] on label "5 - Extremely interested" at bounding box center [513, 392] width 441 height 20
click at [550, 471] on div "Confirm and continue" at bounding box center [497, 468] width 114 height 18
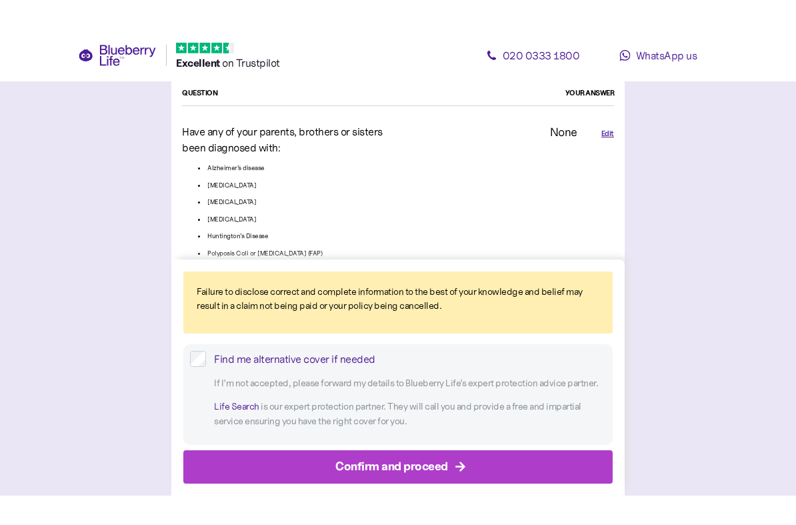
scroll to position [3135, 0]
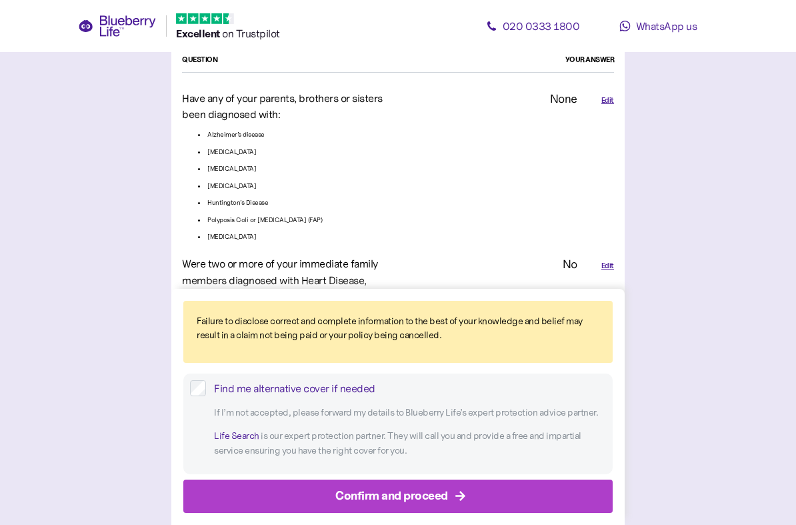
click at [439, 499] on div "Confirm and proceed" at bounding box center [391, 496] width 113 height 18
